Goal: Transaction & Acquisition: Purchase product/service

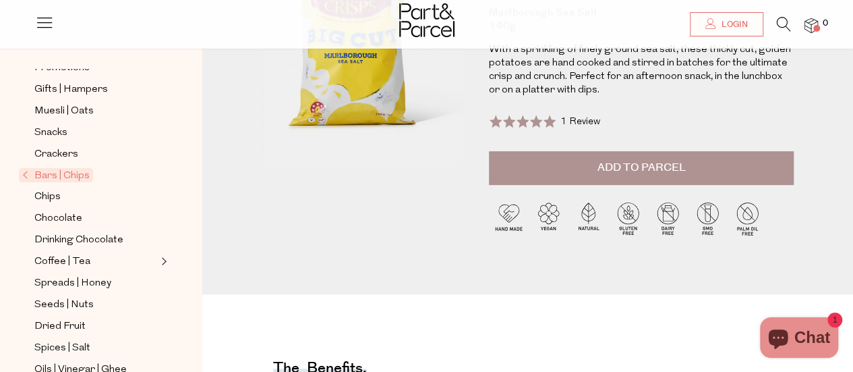
scroll to position [202, 0]
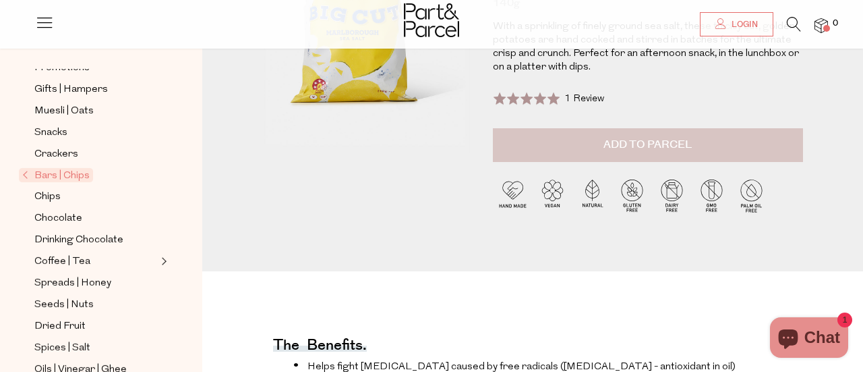
click at [662, 137] on div "Close dialog WOULD YOU LIKE $10 OFF YOUR FIRST ORDER? YES PLEASE NO THANKS Min …" at bounding box center [431, 186] width 863 height 372
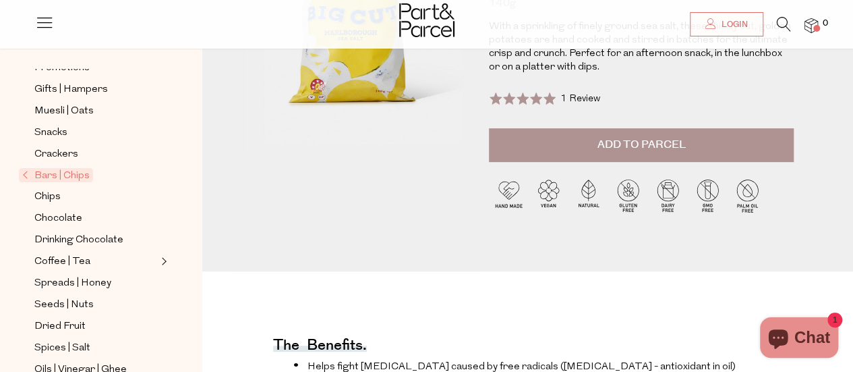
click at [662, 144] on span "Add to Parcel" at bounding box center [641, 145] width 88 height 16
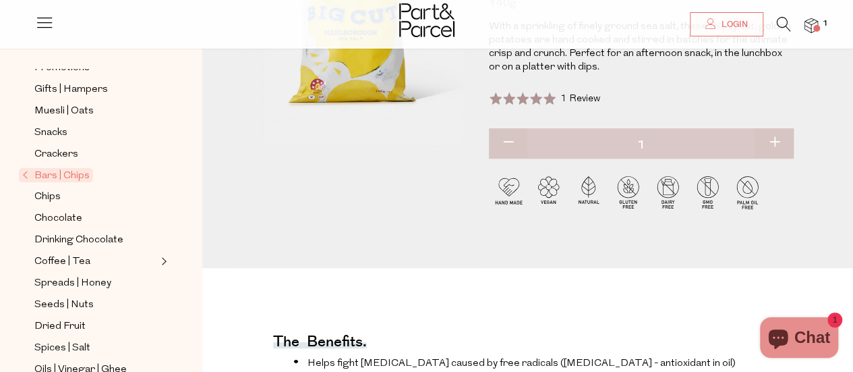
click at [776, 142] on button "button" at bounding box center [775, 143] width 38 height 30
type input "2"
click at [50, 191] on span "Chips" at bounding box center [47, 197] width 26 height 16
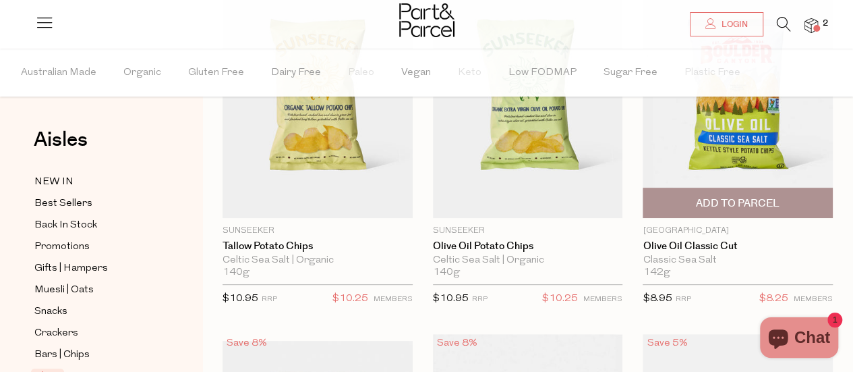
scroll to position [202, 0]
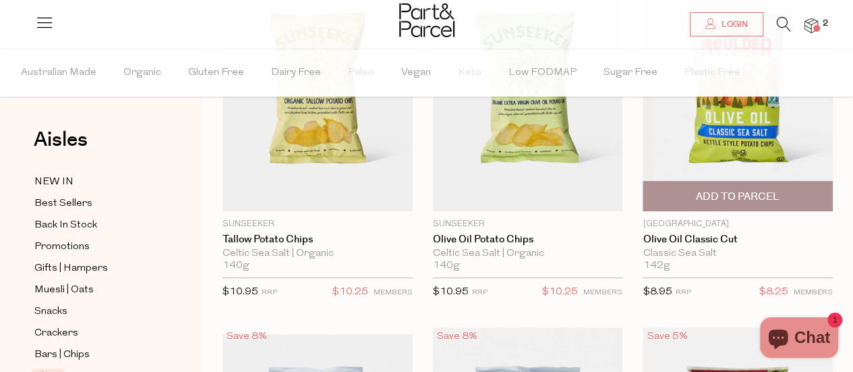
click at [735, 196] on span "Add To Parcel" at bounding box center [738, 197] width 84 height 14
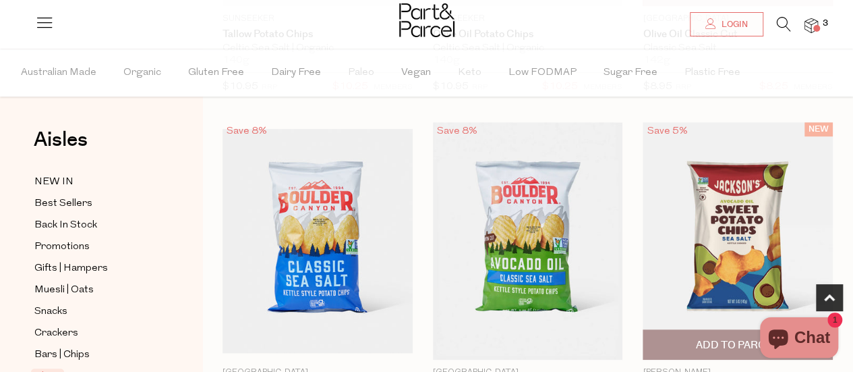
scroll to position [472, 0]
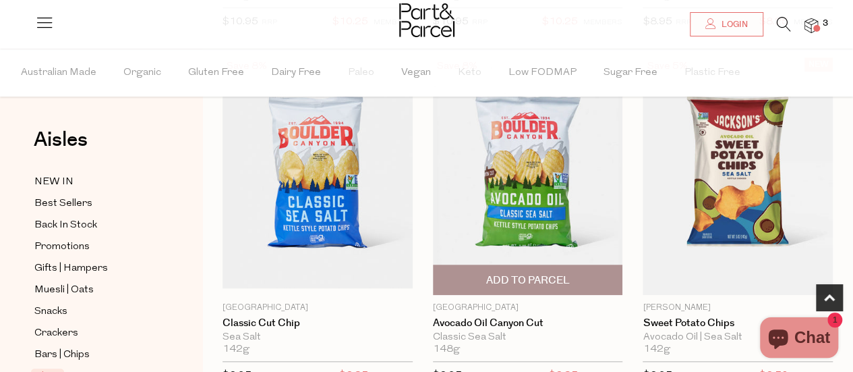
click at [530, 278] on span "Add To Parcel" at bounding box center [528, 280] width 84 height 14
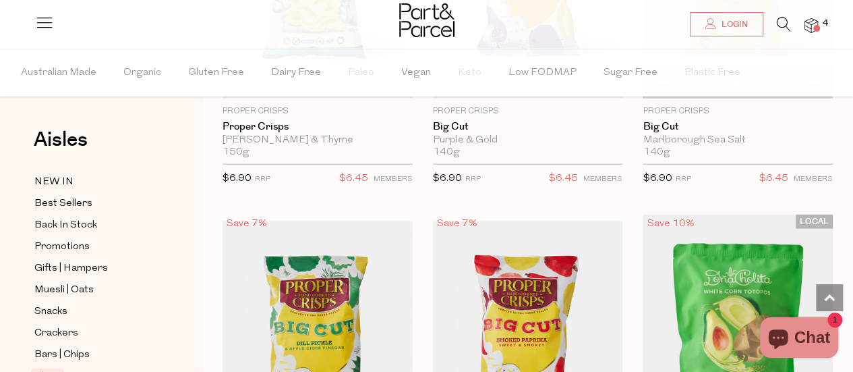
scroll to position [1147, 0]
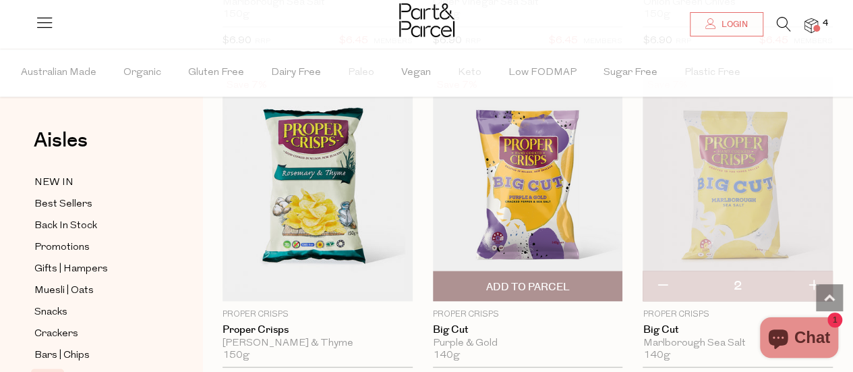
click at [531, 279] on span "Add To Parcel" at bounding box center [528, 286] width 84 height 14
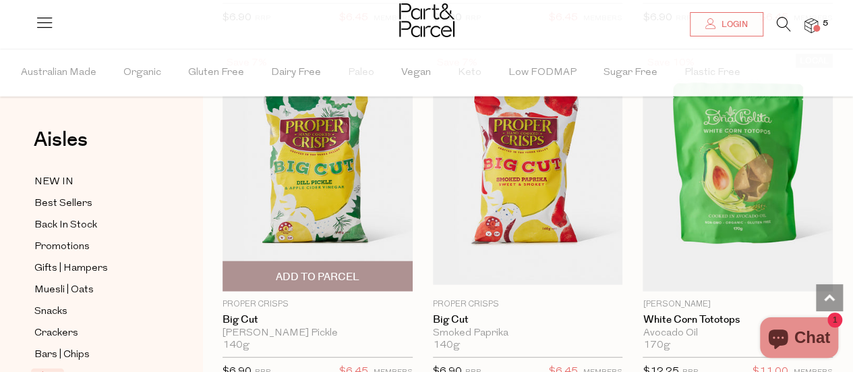
scroll to position [1552, 0]
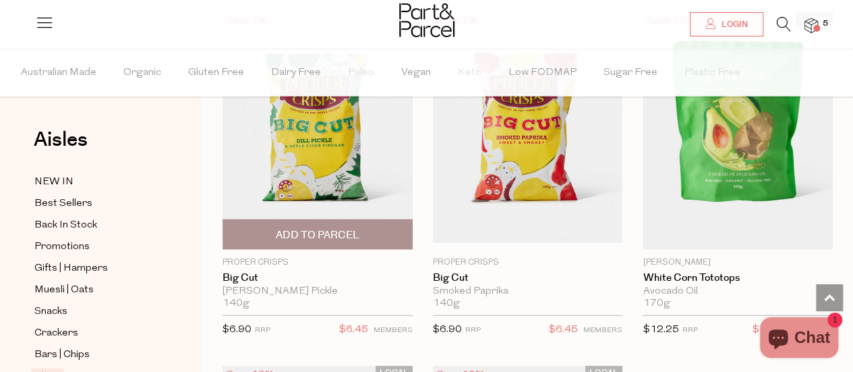
click at [305, 228] on span "Add To Parcel" at bounding box center [318, 235] width 84 height 14
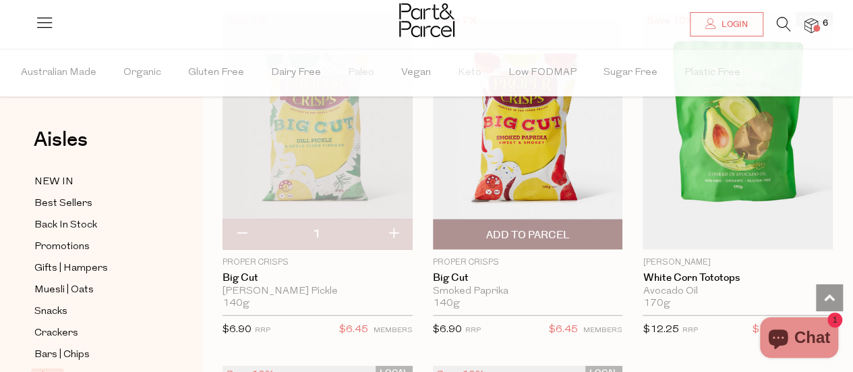
click at [519, 228] on span "Add To Parcel" at bounding box center [528, 235] width 84 height 14
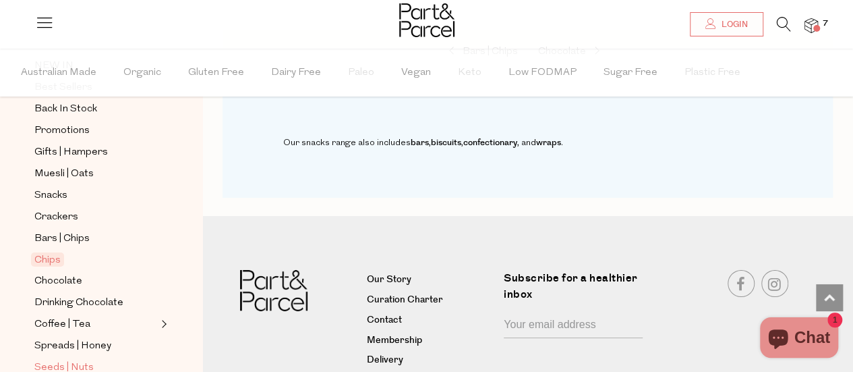
scroll to position [202, 0]
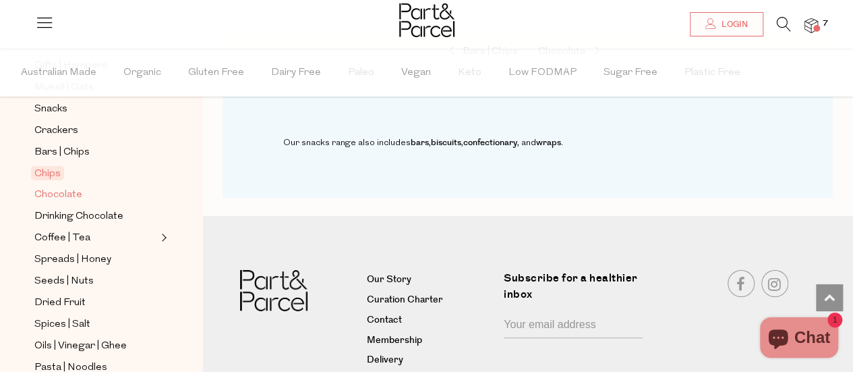
click at [62, 192] on span "Chocolate" at bounding box center [58, 195] width 48 height 16
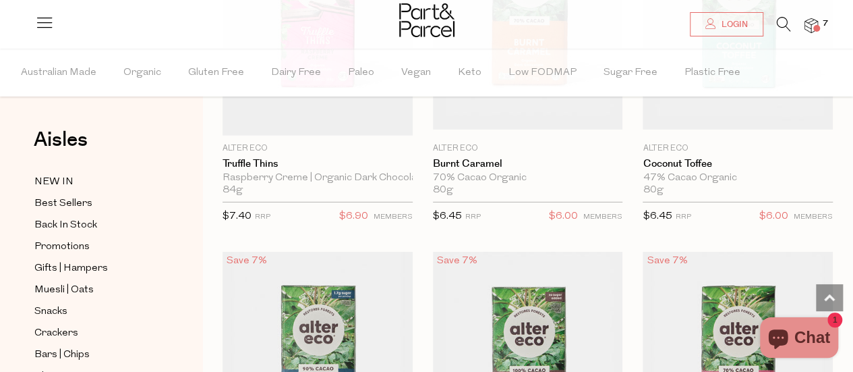
scroll to position [2091, 0]
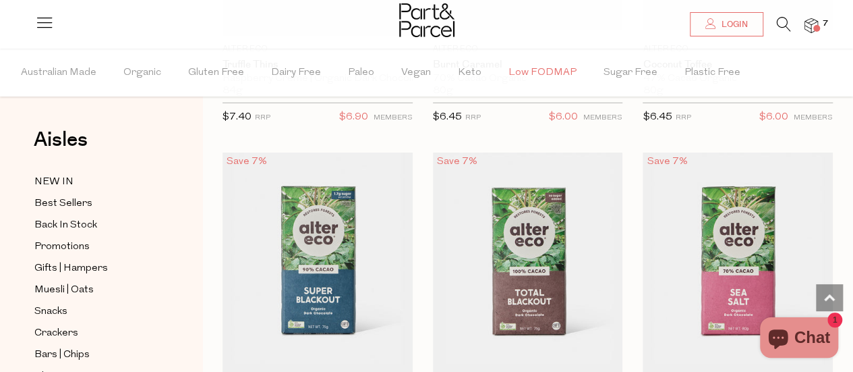
click at [561, 72] on span "Low FODMAP" at bounding box center [543, 72] width 68 height 47
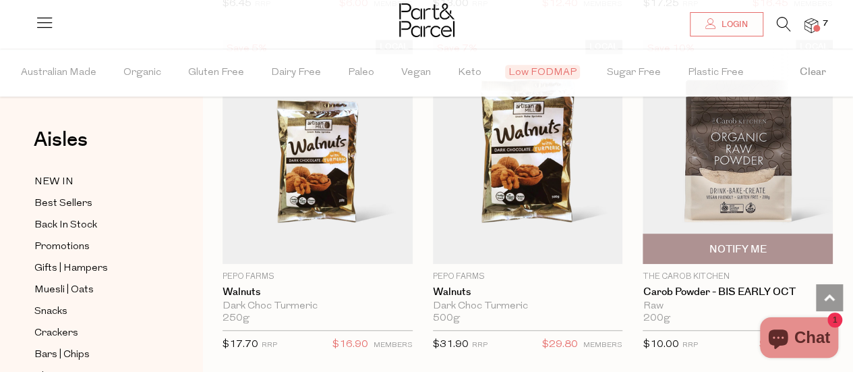
scroll to position [2901, 0]
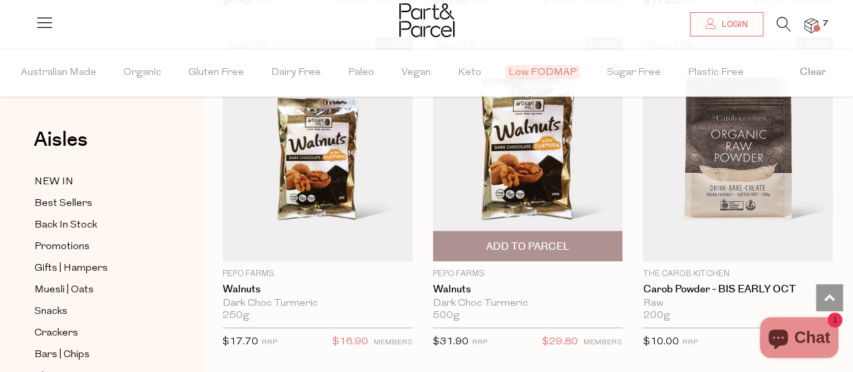
click at [527, 154] on img at bounding box center [528, 149] width 190 height 224
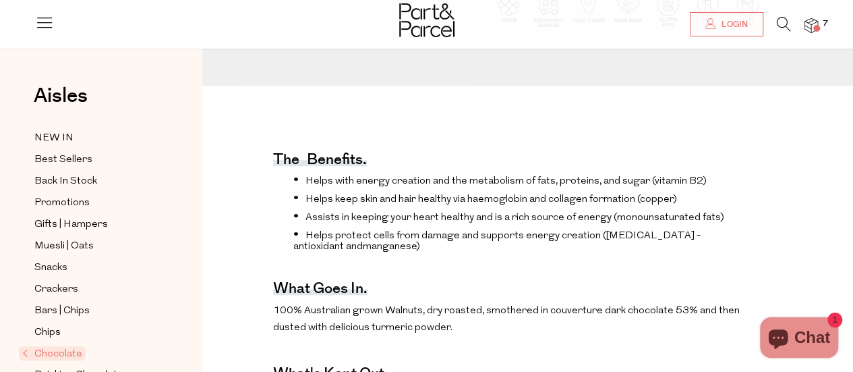
scroll to position [472, 0]
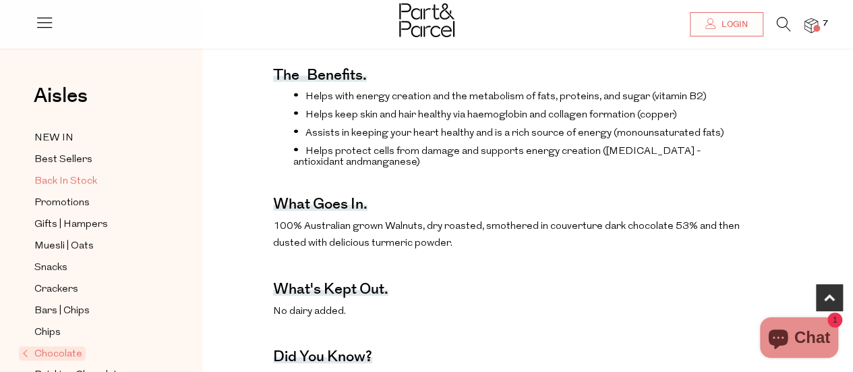
click at [88, 177] on span "Back In Stock" at bounding box center [65, 181] width 63 height 16
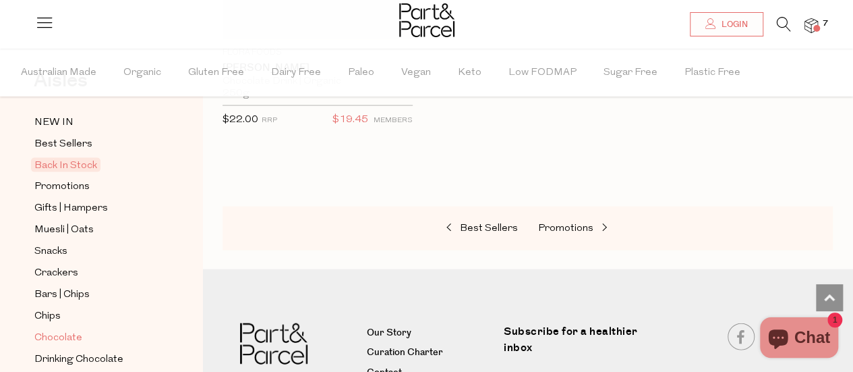
scroll to position [135, 0]
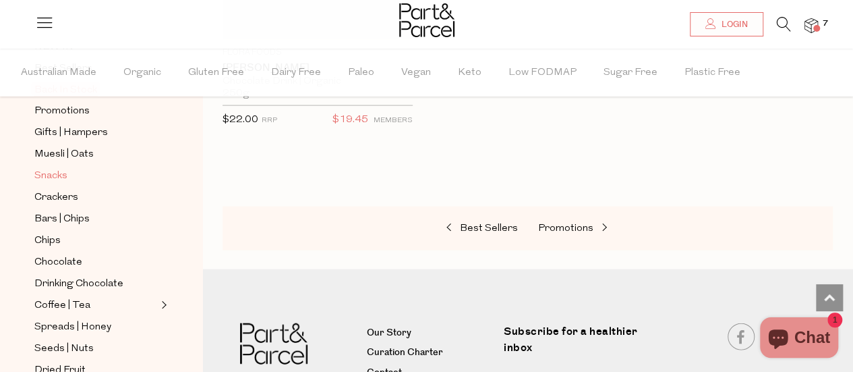
click at [58, 171] on span "Snacks" at bounding box center [50, 176] width 33 height 16
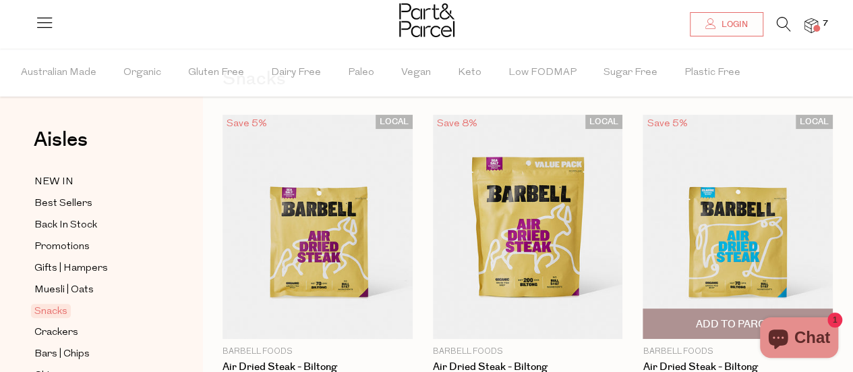
scroll to position [135, 0]
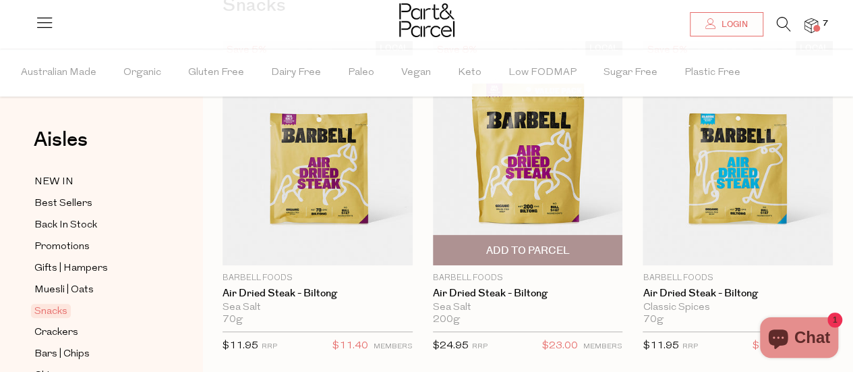
click at [538, 167] on img at bounding box center [528, 153] width 190 height 224
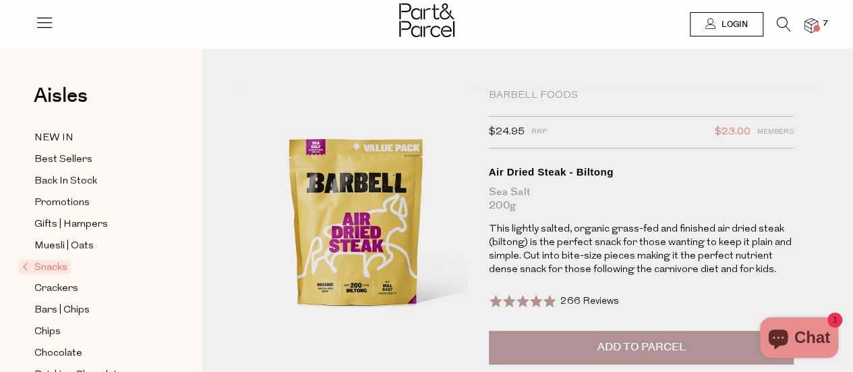
click at [660, 351] on span "Add to Parcel" at bounding box center [641, 347] width 88 height 16
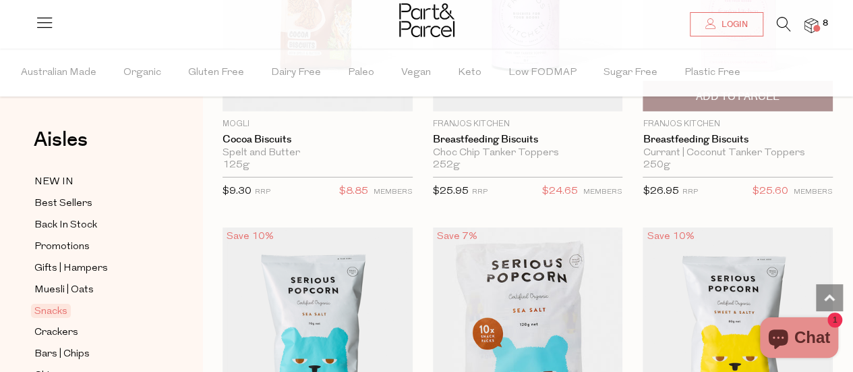
scroll to position [4853, 0]
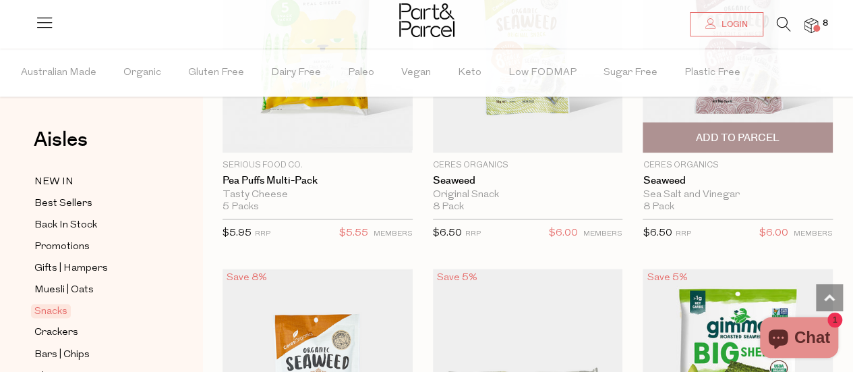
scroll to position [6135, 0]
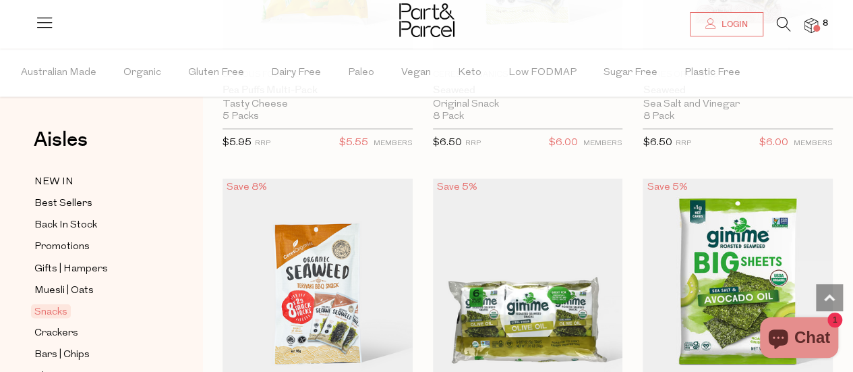
click at [809, 26] on img at bounding box center [811, 26] width 13 height 16
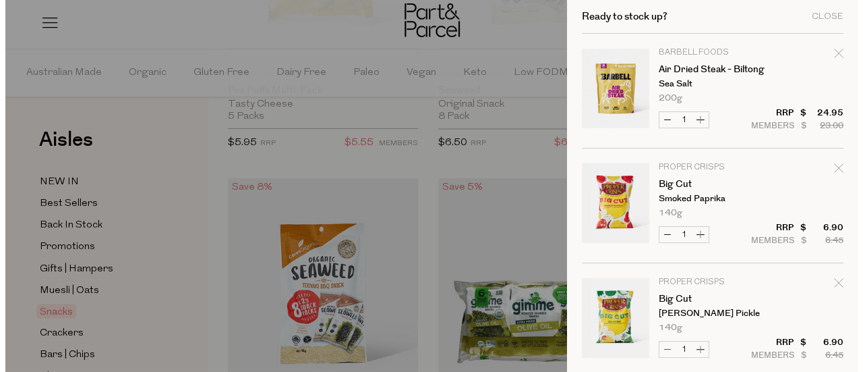
scroll to position [6203, 0]
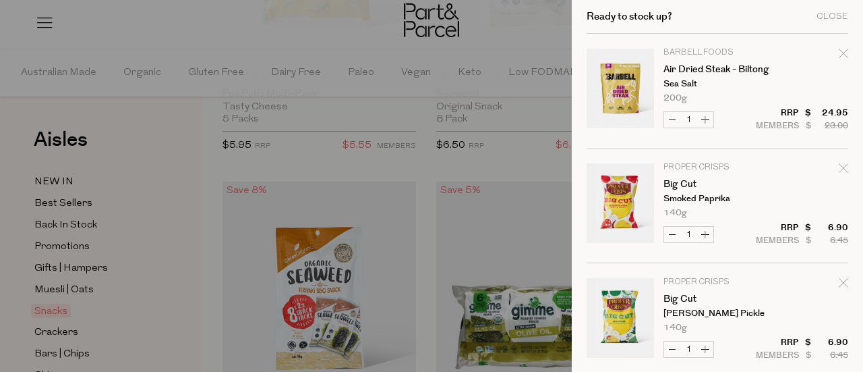
drag, startPoint x: 478, startPoint y: 29, endPoint x: 482, endPoint y: 36, distance: 7.9
click at [478, 28] on div at bounding box center [431, 186] width 863 height 372
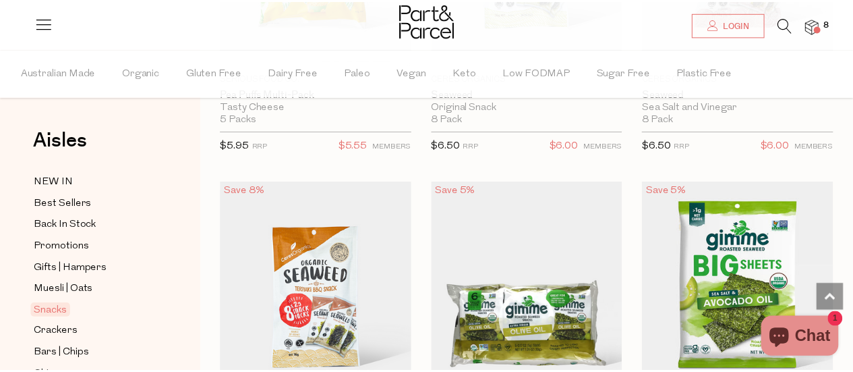
scroll to position [6135, 0]
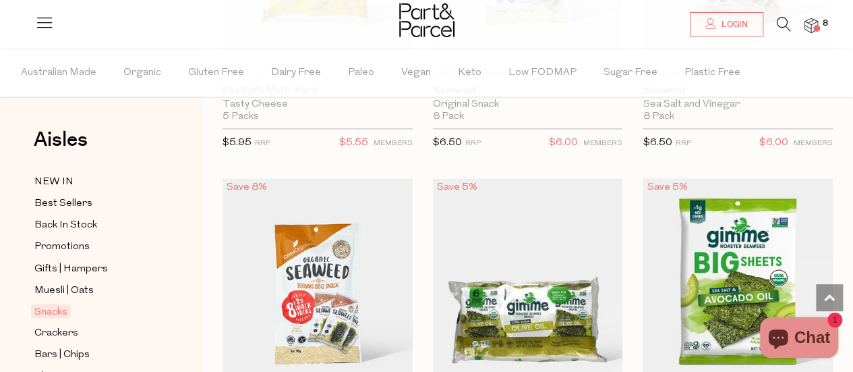
click at [46, 25] on icon at bounding box center [44, 22] width 19 height 19
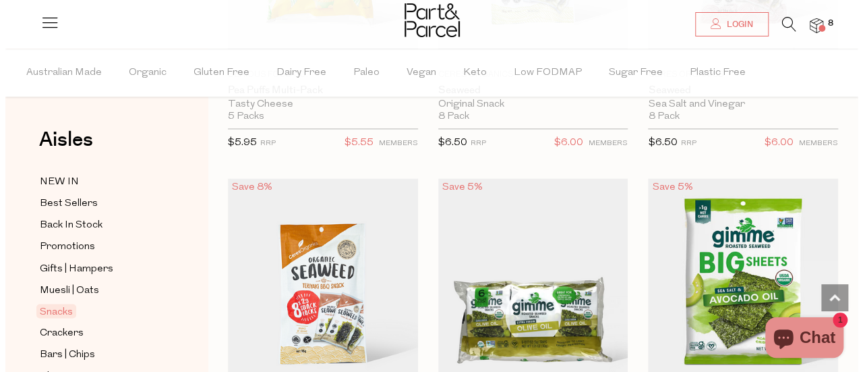
scroll to position [6203, 0]
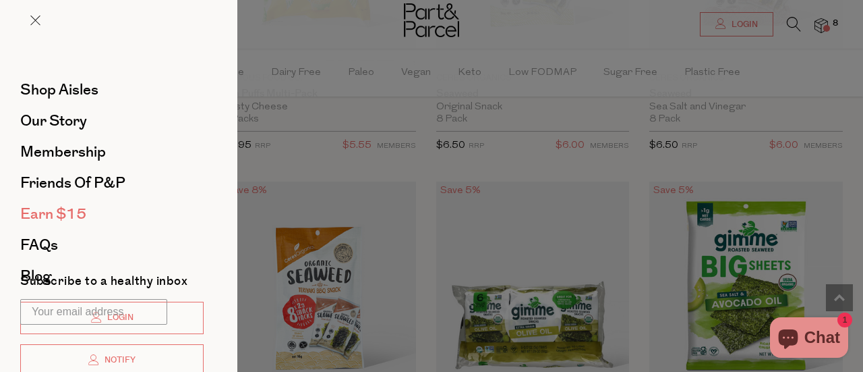
click at [65, 218] on span "Earn $15" at bounding box center [53, 214] width 66 height 22
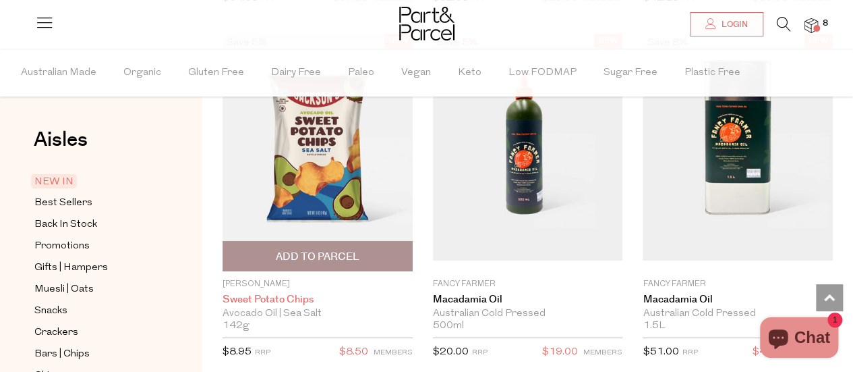
scroll to position [2361, 0]
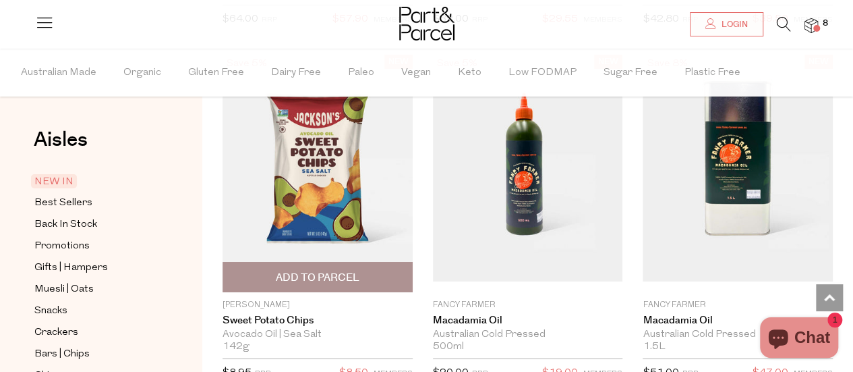
click at [327, 271] on span "Add To Parcel" at bounding box center [318, 278] width 84 height 14
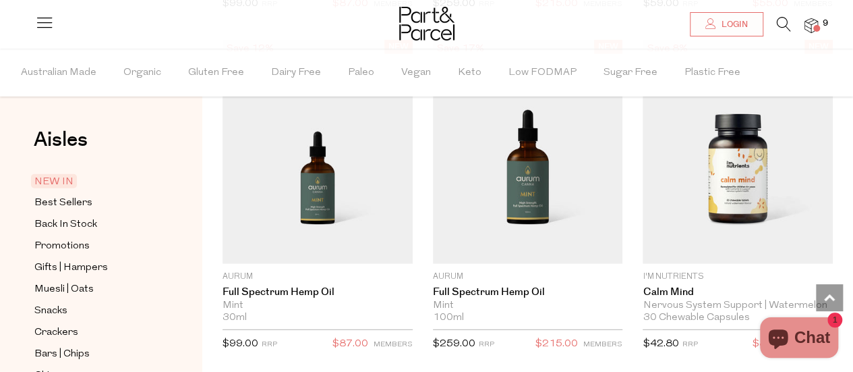
scroll to position [1666, 0]
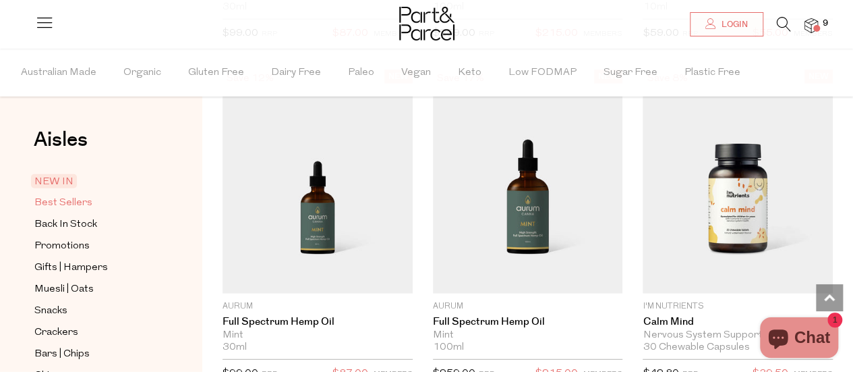
click at [90, 202] on span "Best Sellers" at bounding box center [63, 203] width 58 height 16
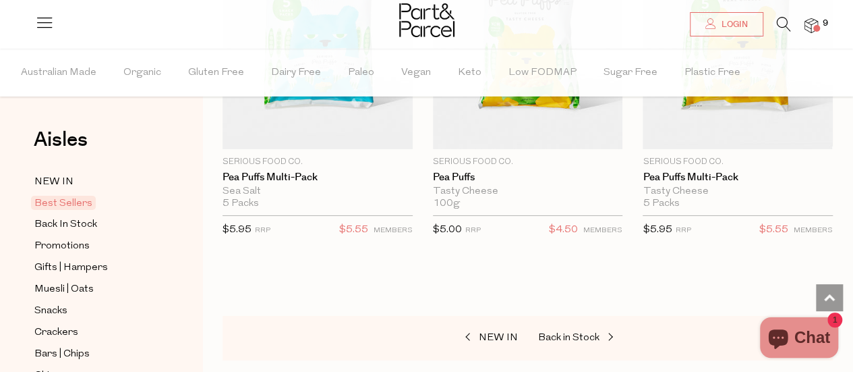
scroll to position [4760, 0]
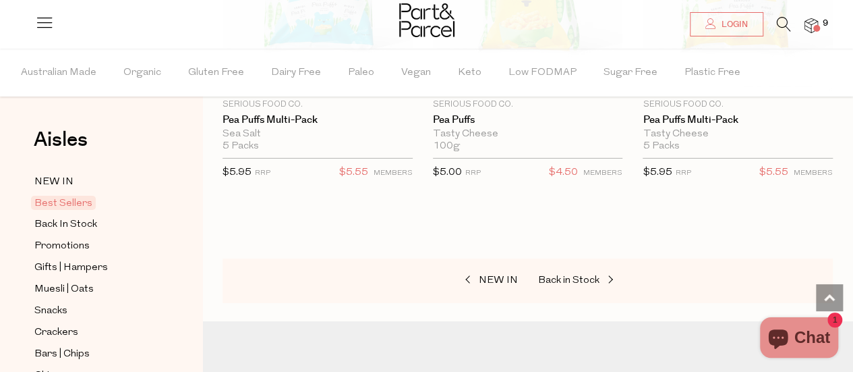
drag, startPoint x: 815, startPoint y: 29, endPoint x: 826, endPoint y: 28, distance: 10.9
click at [814, 29] on span at bounding box center [817, 28] width 7 height 7
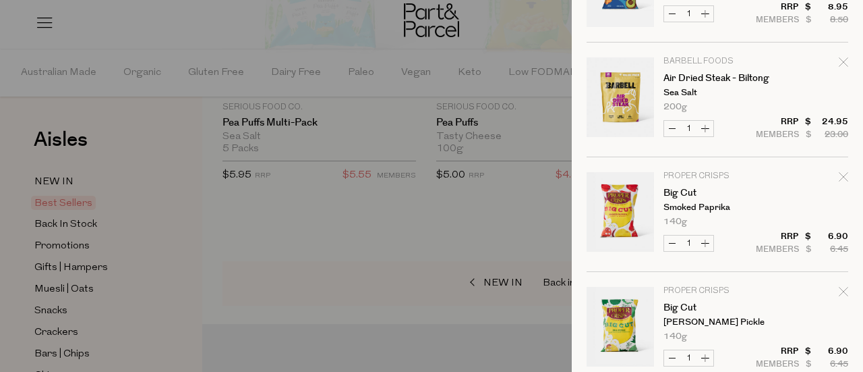
scroll to position [135, 0]
